Goal: Task Accomplishment & Management: Use online tool/utility

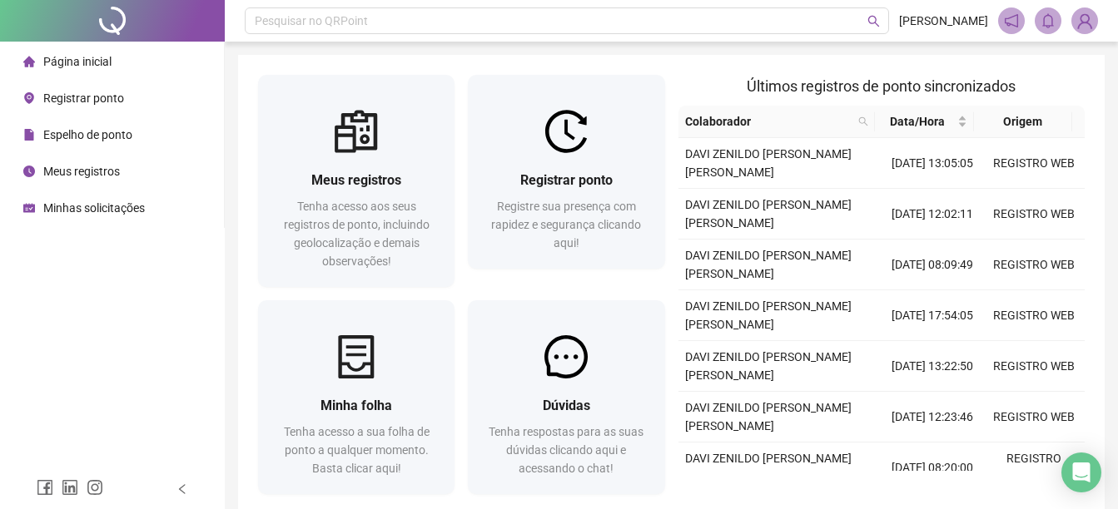
click at [103, 70] on div "Página inicial" at bounding box center [67, 61] width 88 height 33
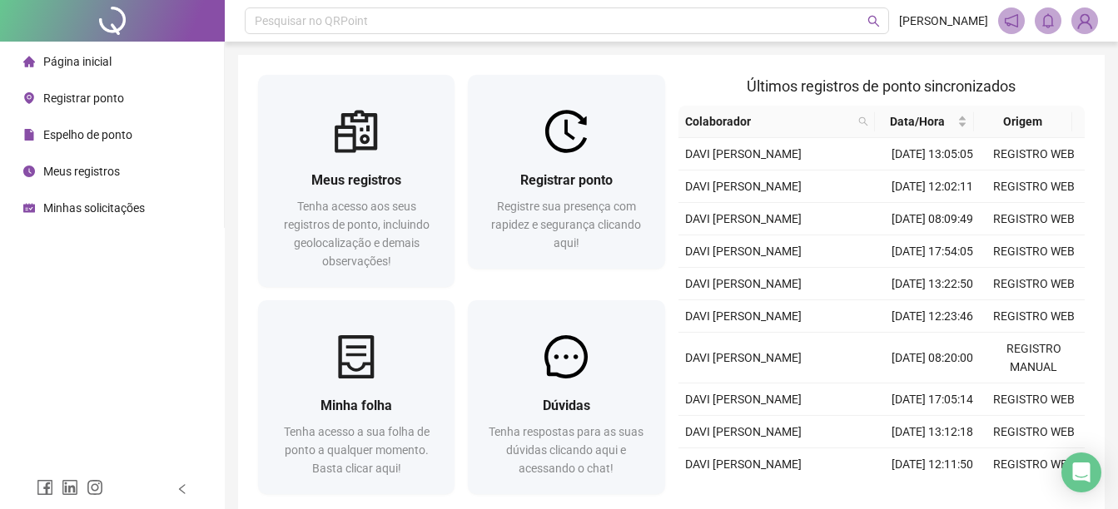
click at [108, 103] on span "Registrar ponto" at bounding box center [83, 98] width 81 height 13
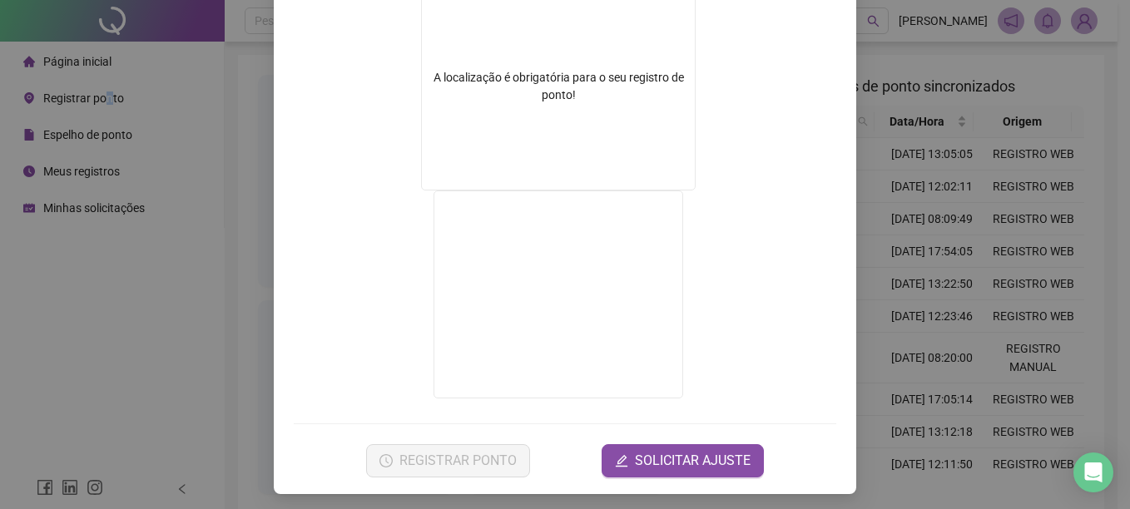
scroll to position [294, 0]
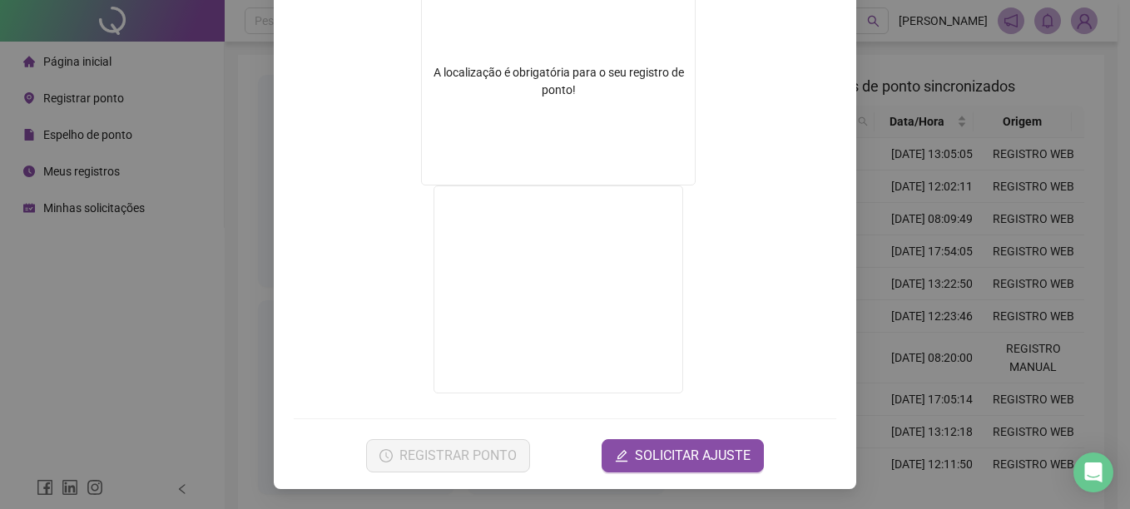
drag, startPoint x: 909, startPoint y: 310, endPoint x: 180, endPoint y: 218, distance: 734.7
click at [905, 310] on div "Registro de ponto web 17:08:55 Empregador : GESTAO NEXXO LTDA Colaborador : DAV…" at bounding box center [565, 254] width 1130 height 509
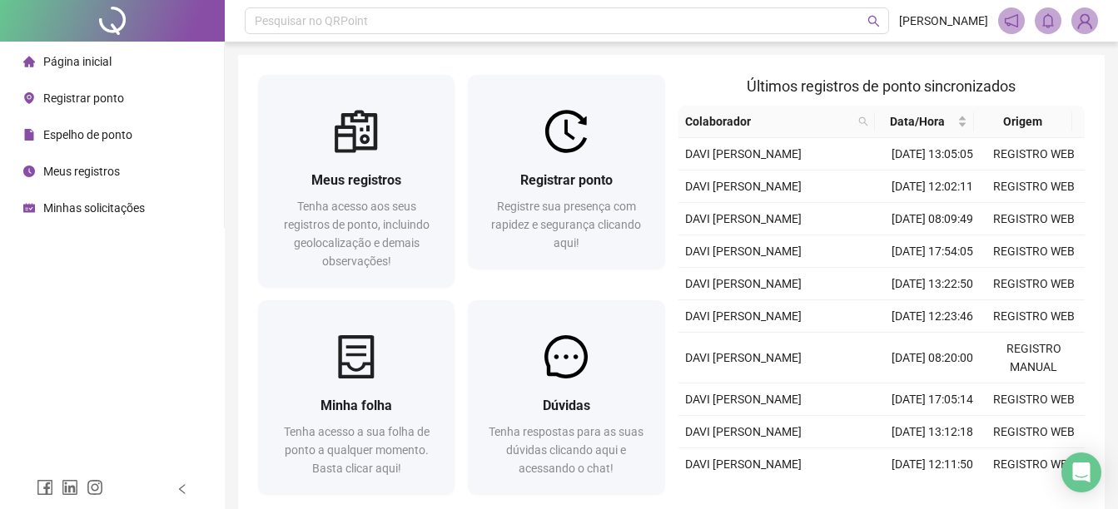
click at [75, 101] on span "Registrar ponto" at bounding box center [83, 98] width 81 height 13
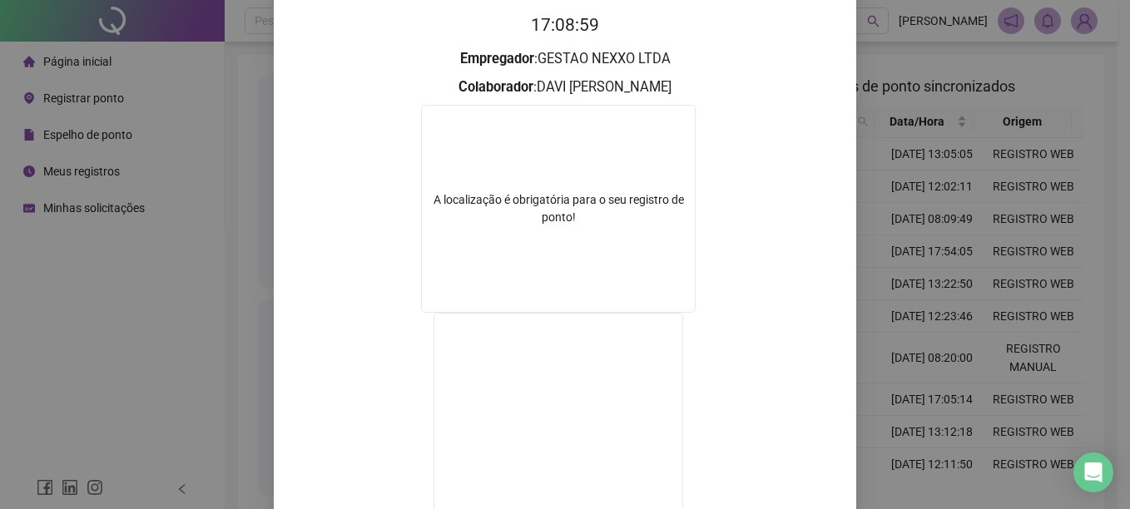
scroll to position [250, 0]
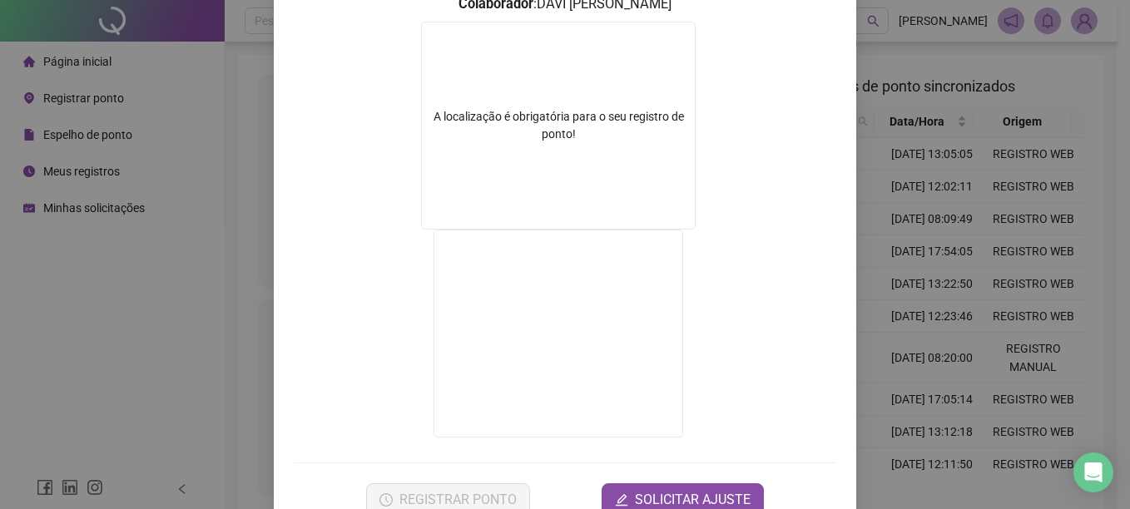
click at [947, 285] on div "Registro de ponto web 17:09:01 Empregador : GESTAO NEXXO LTDA Colaborador : DAV…" at bounding box center [565, 254] width 1130 height 509
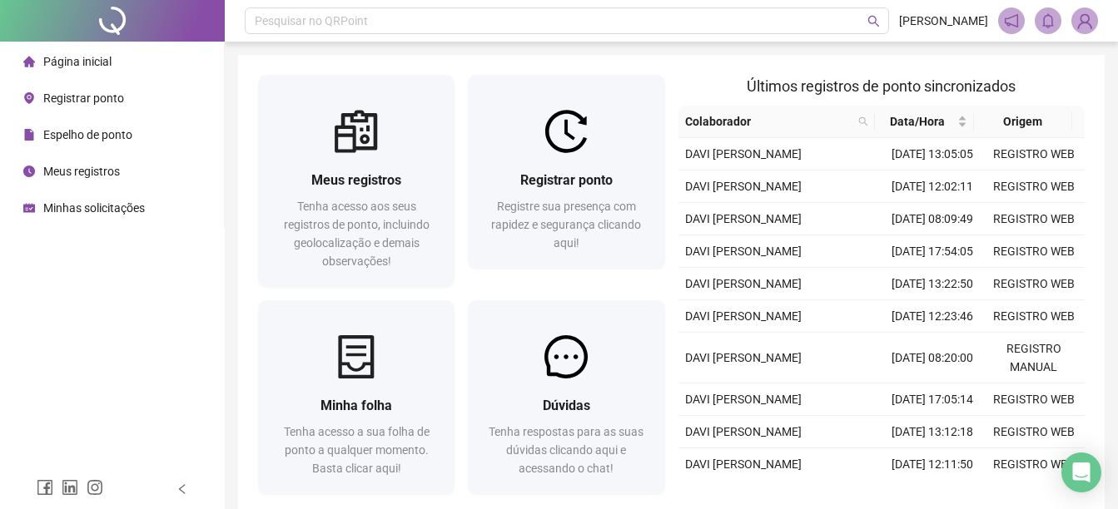
click at [52, 95] on span "Registrar ponto" at bounding box center [83, 98] width 81 height 13
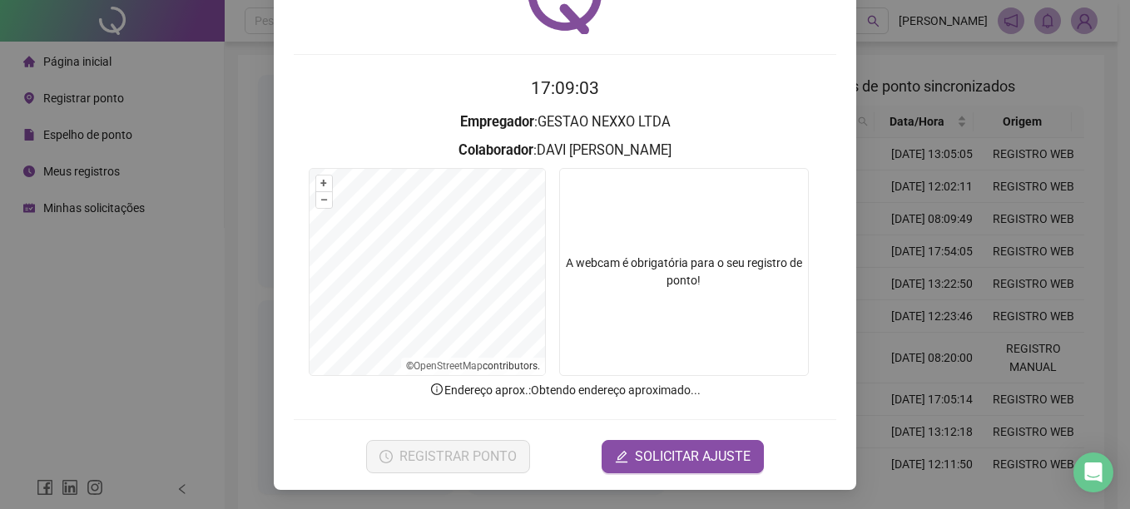
scroll to position [104, 0]
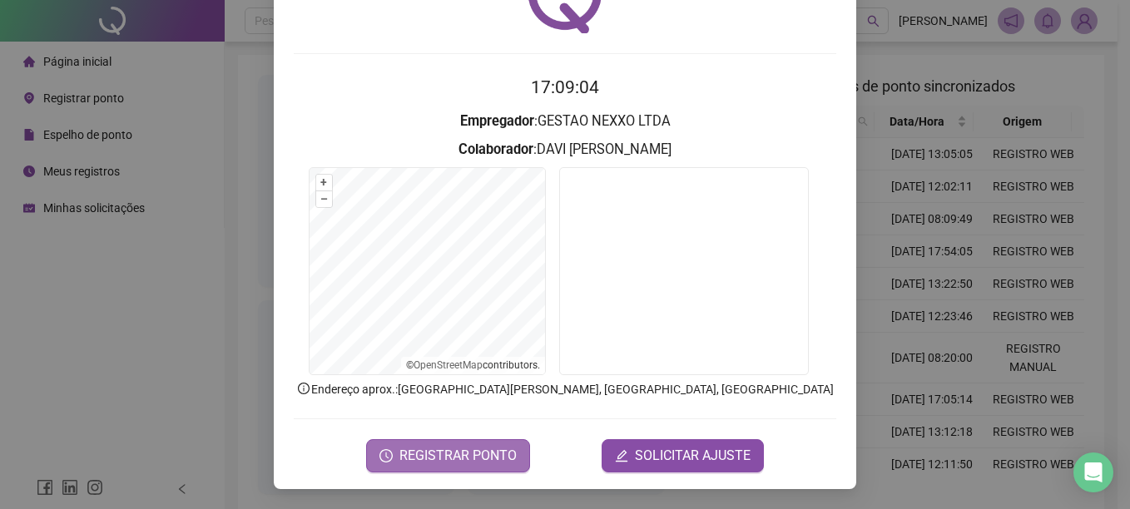
click at [422, 456] on span "REGISTRAR PONTO" at bounding box center [457, 456] width 117 height 20
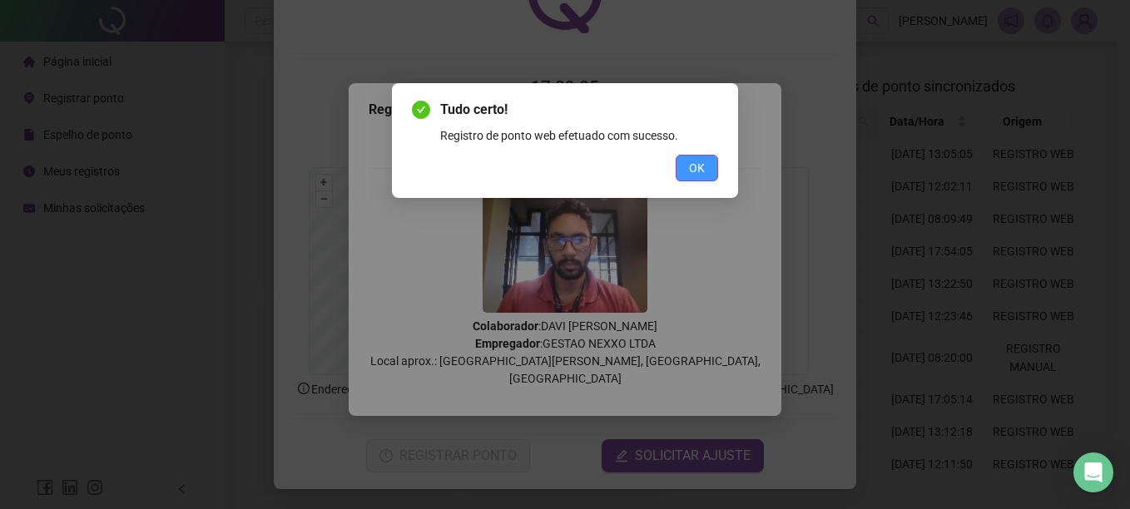
click at [715, 168] on button "OK" at bounding box center [697, 168] width 42 height 27
